Goal: Obtain resource: Obtain resource

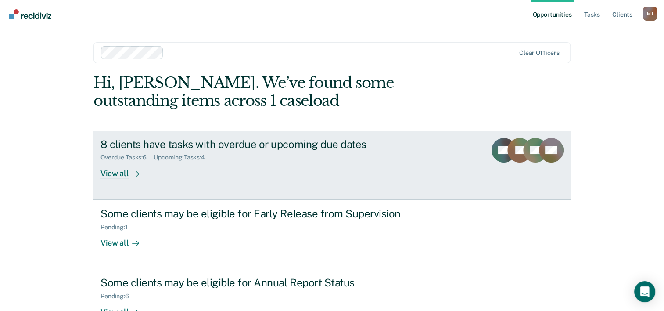
scroll to position [27, 0]
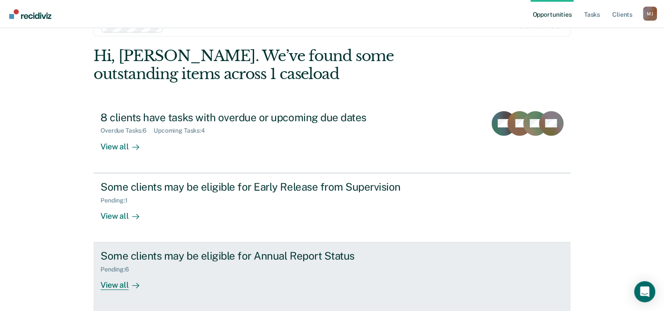
click at [230, 263] on div "Pending : 6" at bounding box center [255, 267] width 308 height 11
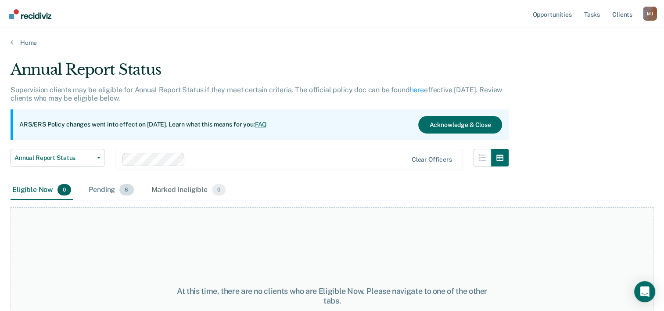
click at [101, 194] on div "Pending 6" at bounding box center [111, 189] width 48 height 19
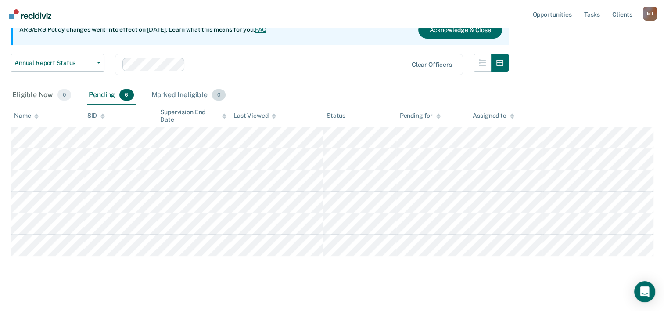
scroll to position [102, 0]
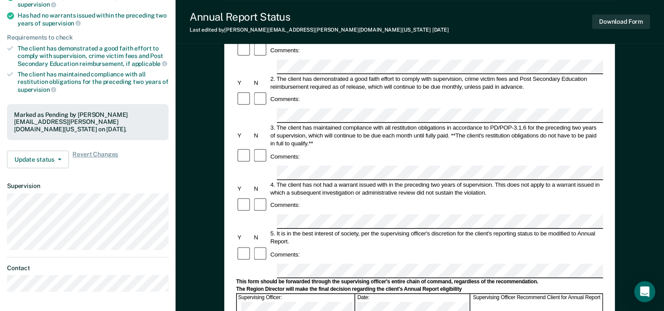
scroll to position [219, 0]
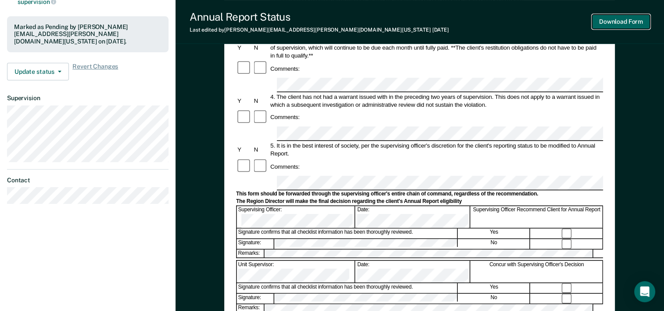
click at [622, 25] on button "Download Form" at bounding box center [621, 21] width 58 height 14
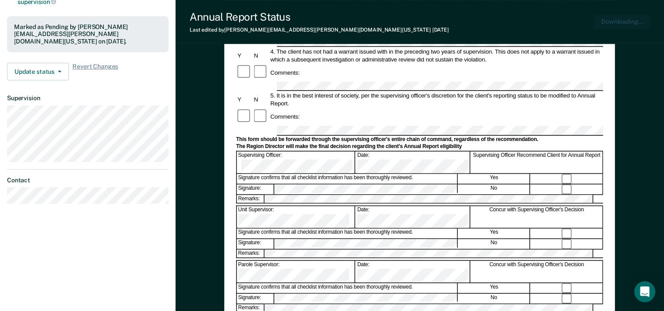
scroll to position [0, 0]
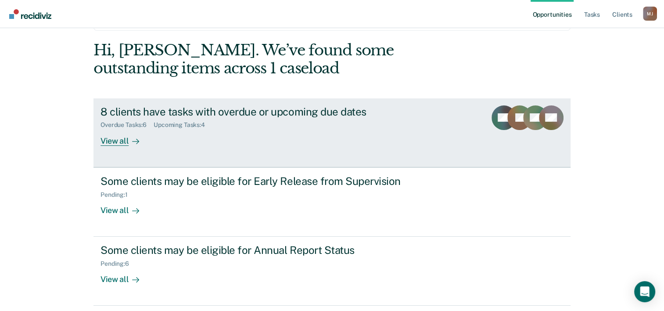
scroll to position [62, 0]
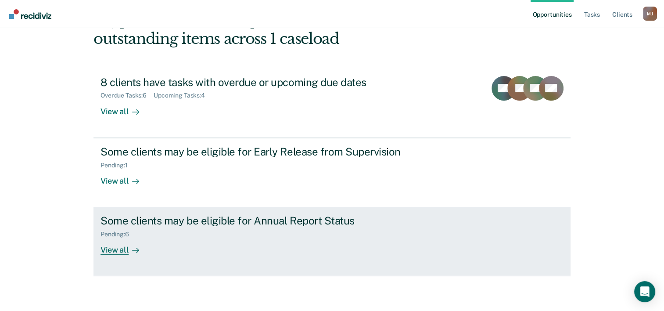
click at [230, 228] on div "Pending : 6" at bounding box center [255, 232] width 308 height 11
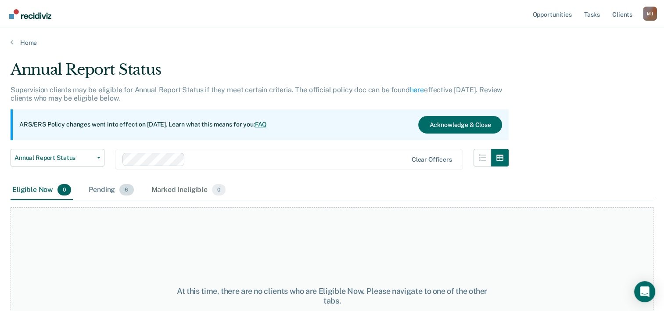
click at [105, 188] on div "Pending 6" at bounding box center [111, 189] width 48 height 19
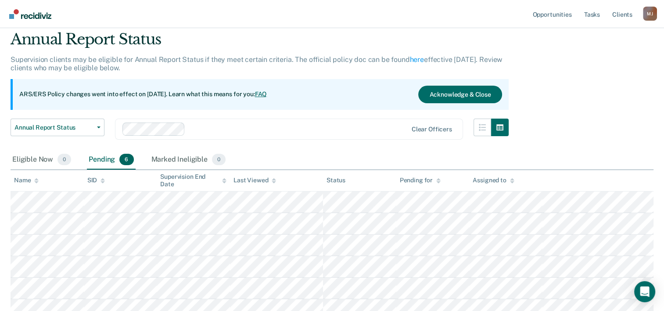
scroll to position [88, 0]
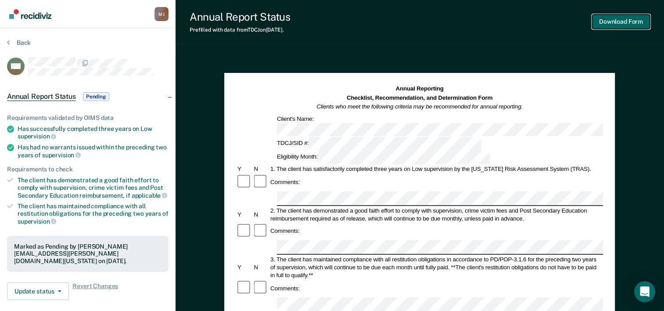
click at [633, 21] on button "Download Form" at bounding box center [621, 21] width 58 height 14
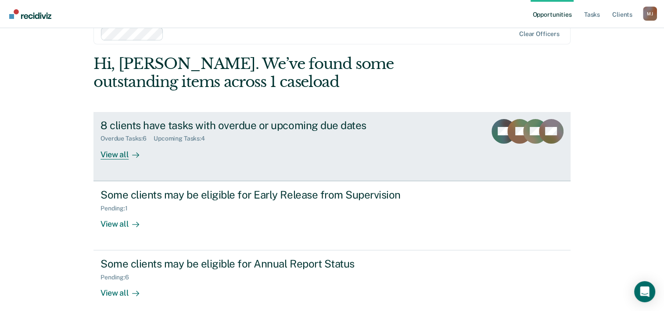
scroll to position [27, 0]
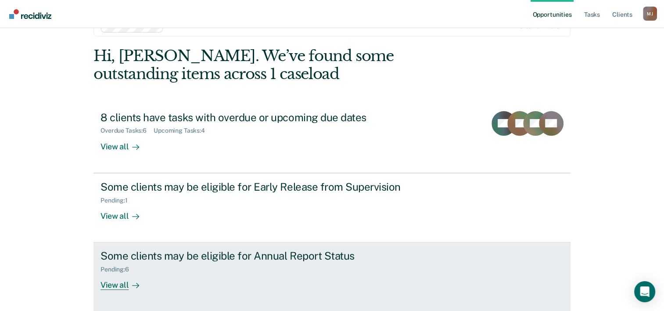
click at [219, 268] on div "Pending : 6" at bounding box center [255, 267] width 308 height 11
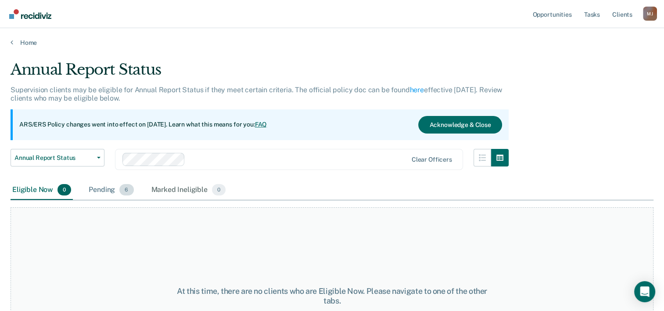
click at [112, 189] on div "Pending 6" at bounding box center [111, 189] width 48 height 19
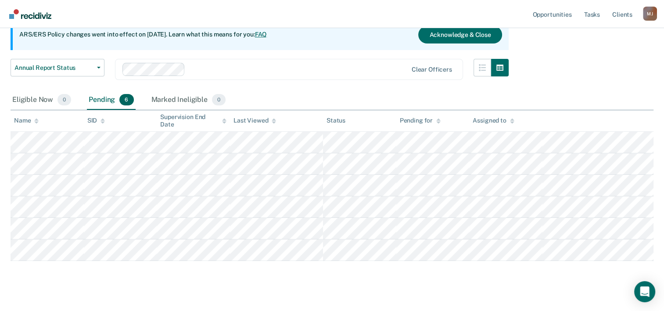
scroll to position [102, 0]
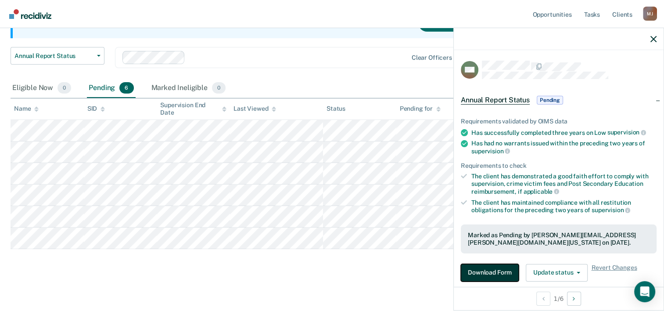
click at [492, 272] on button "Download Form" at bounding box center [490, 273] width 58 height 18
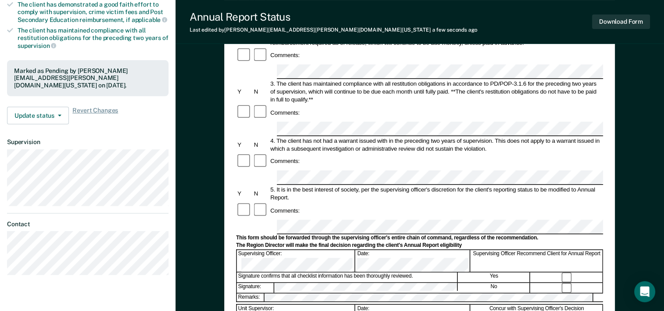
scroll to position [307, 0]
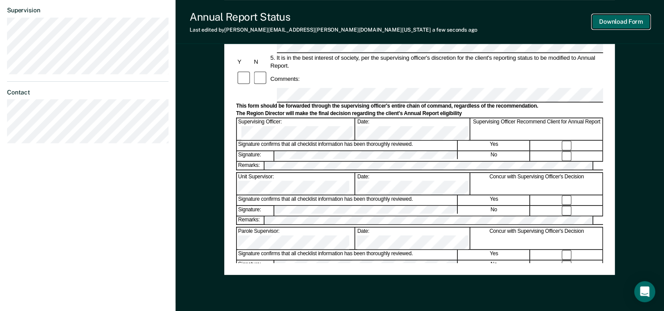
click at [612, 23] on button "Download Form" at bounding box center [621, 21] width 58 height 14
